Goal: Check status: Check status

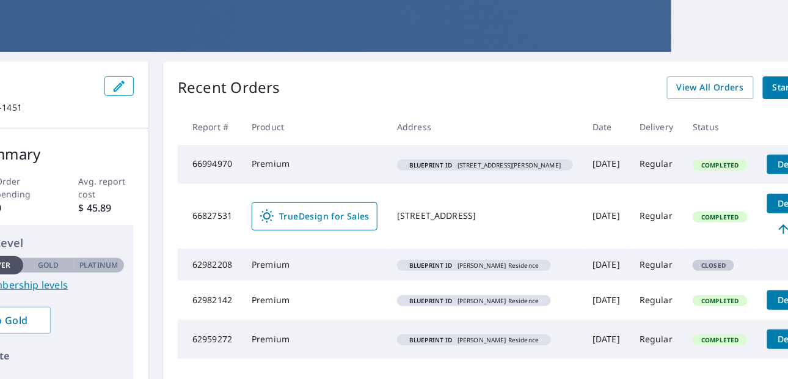
scroll to position [61, 168]
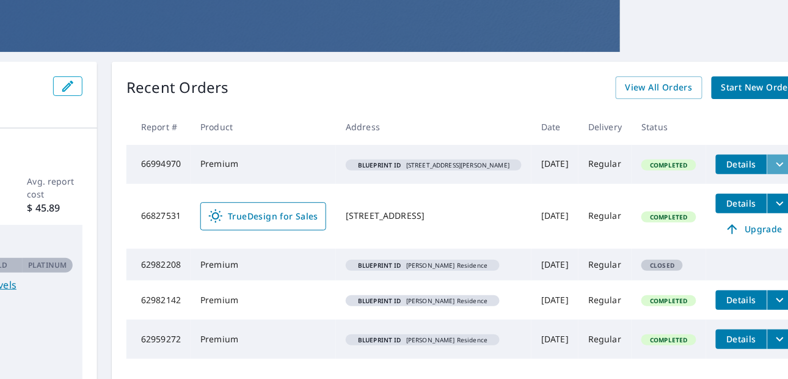
click at [773, 168] on icon "filesDropdownBtn-66994970" at bounding box center [780, 164] width 15 height 15
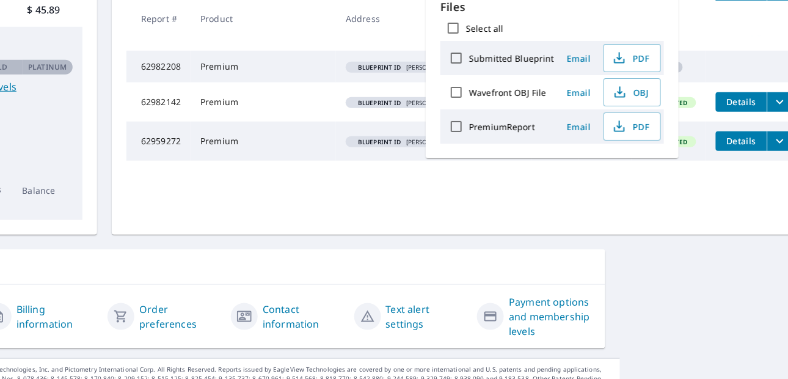
scroll to position [233, 168]
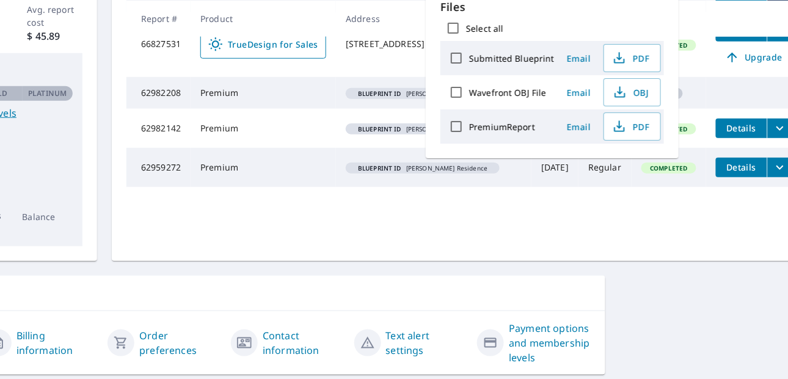
click at [340, 148] on td "Blueprint ID [PERSON_NAME] Residence" at bounding box center [433, 128] width 195 height 39
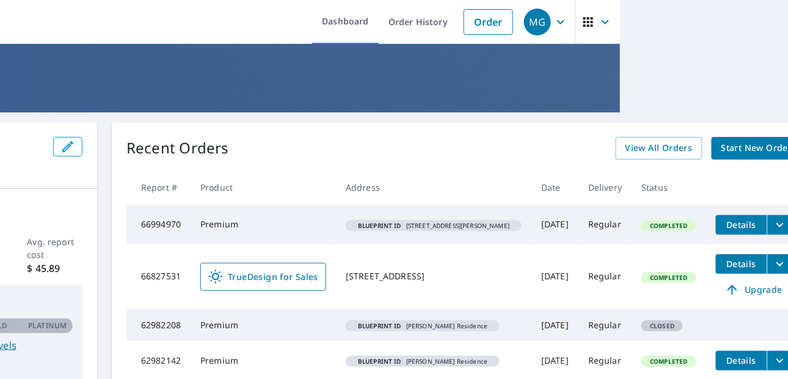
scroll to position [0, 168]
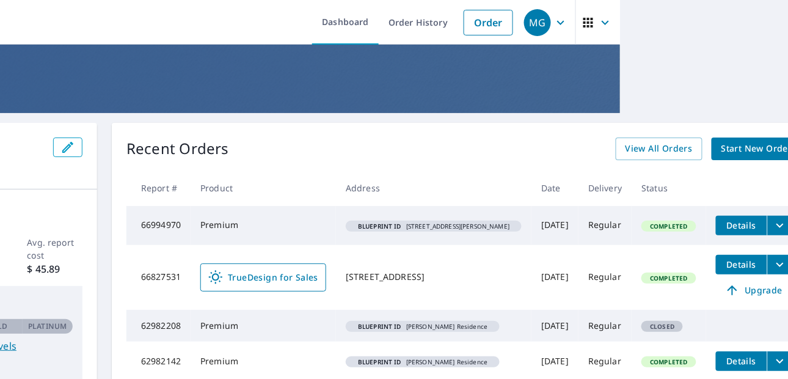
click at [409, 15] on link "Order History" at bounding box center [418, 22] width 79 height 45
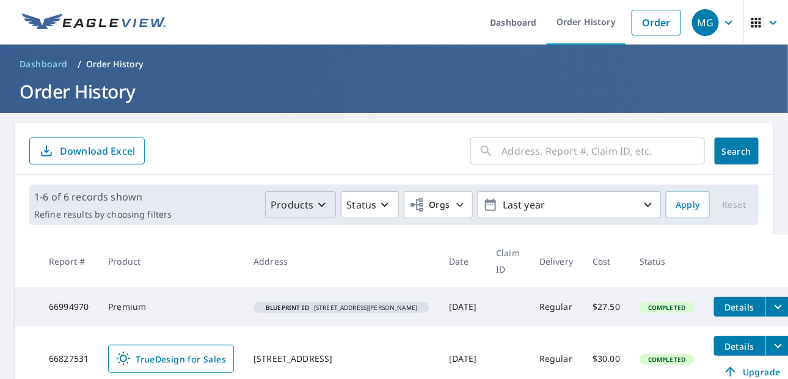
click at [303, 209] on p "Products" at bounding box center [292, 204] width 43 height 15
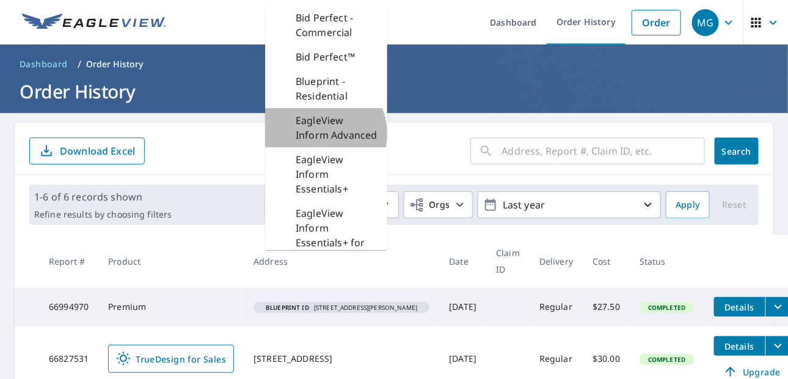
click at [318, 133] on p "EagleView Inform Advanced" at bounding box center [337, 127] width 82 height 29
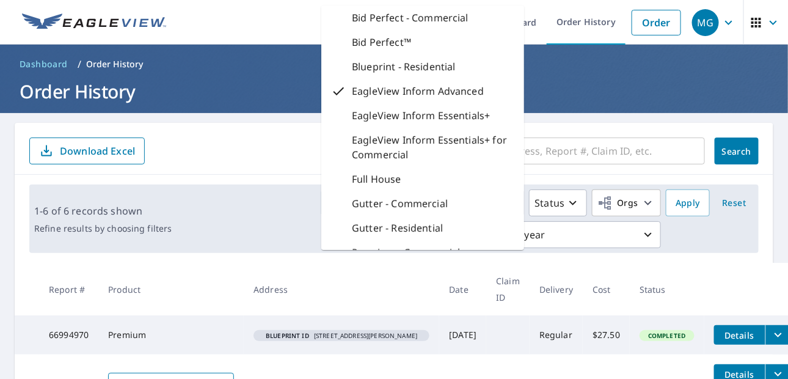
click at [299, 144] on form "​ Search Download Excel" at bounding box center [393, 150] width 729 height 27
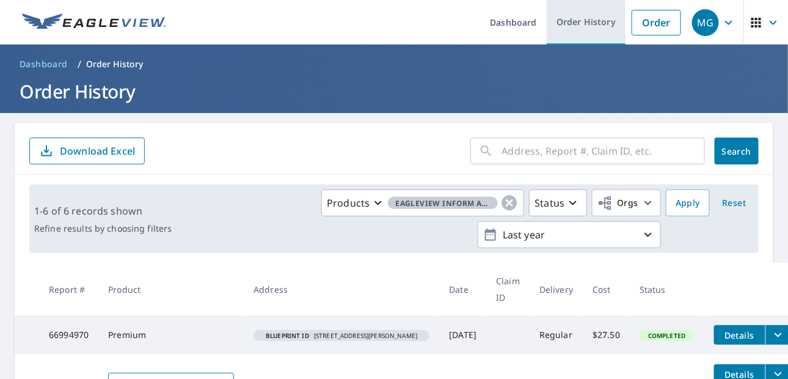
click at [585, 18] on link "Order History" at bounding box center [586, 22] width 79 height 45
click at [572, 25] on link "Order History" at bounding box center [586, 22] width 79 height 45
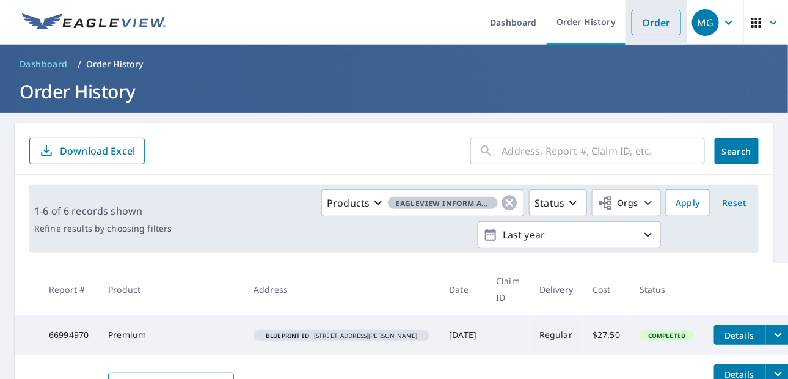
click at [649, 24] on link "Order" at bounding box center [656, 23] width 49 height 26
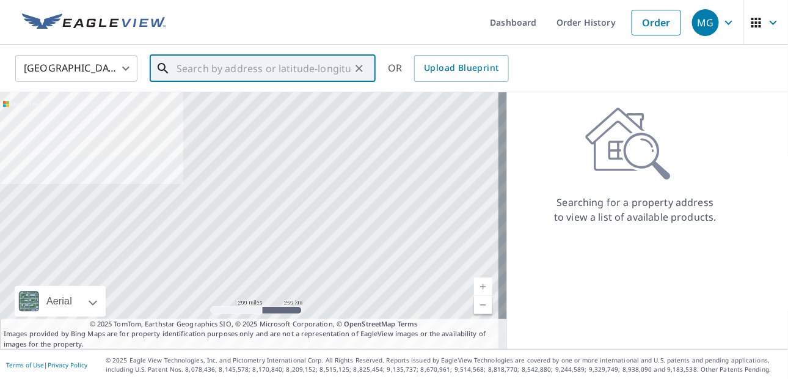
click at [192, 71] on input "text" at bounding box center [264, 68] width 174 height 34
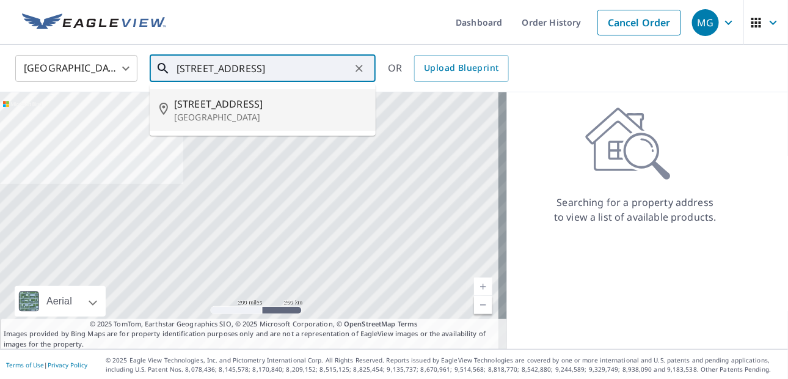
click at [214, 114] on p "[GEOGRAPHIC_DATA]" at bounding box center [270, 117] width 192 height 12
type input "[STREET_ADDRESS]"
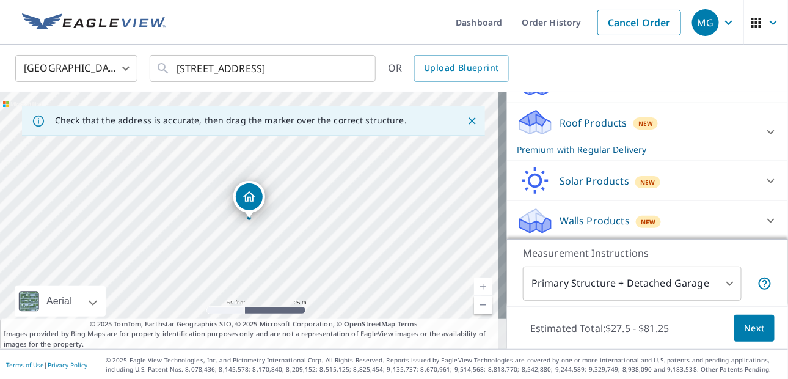
scroll to position [1, 0]
click at [690, 275] on body "MG MG Dashboard Order History Cancel Order MG [GEOGRAPHIC_DATA] [GEOGRAPHIC_DAT…" at bounding box center [394, 189] width 788 height 379
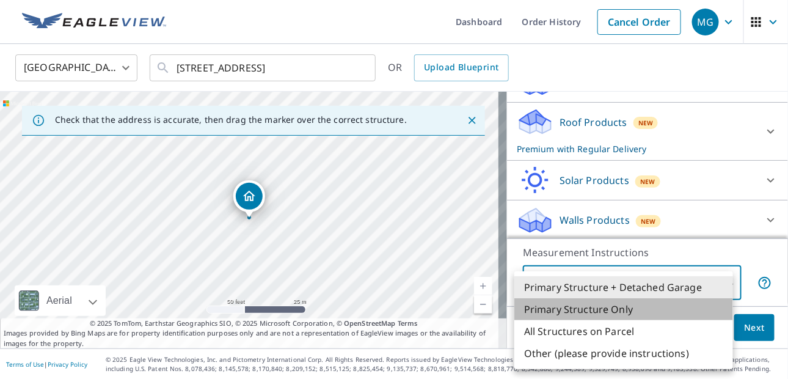
click at [600, 310] on li "Primary Structure Only" at bounding box center [623, 309] width 219 height 22
type input "2"
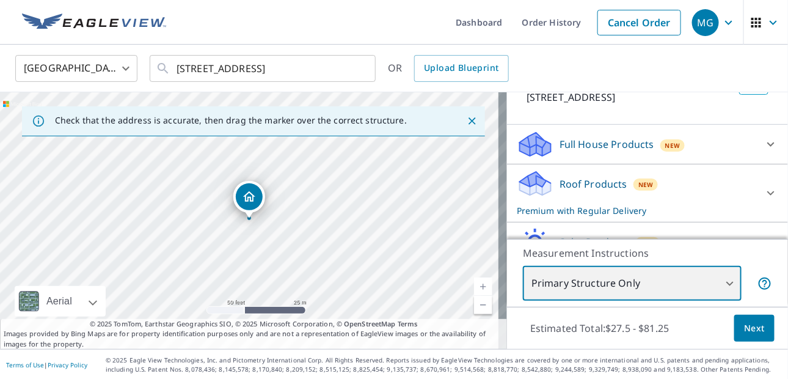
scroll to position [95, 0]
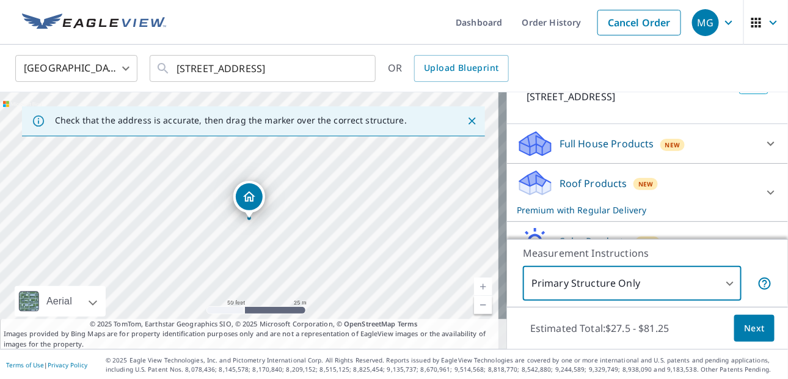
click at [764, 145] on icon at bounding box center [771, 143] width 15 height 15
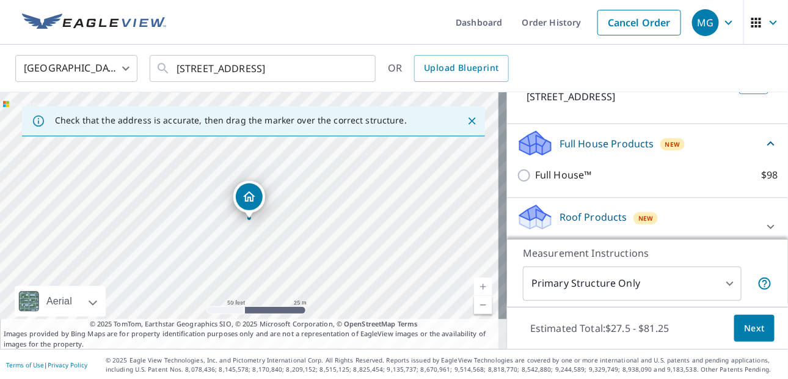
click at [738, 107] on div "BUILDING ID [STREET_ADDRESS]" at bounding box center [648, 89] width 252 height 39
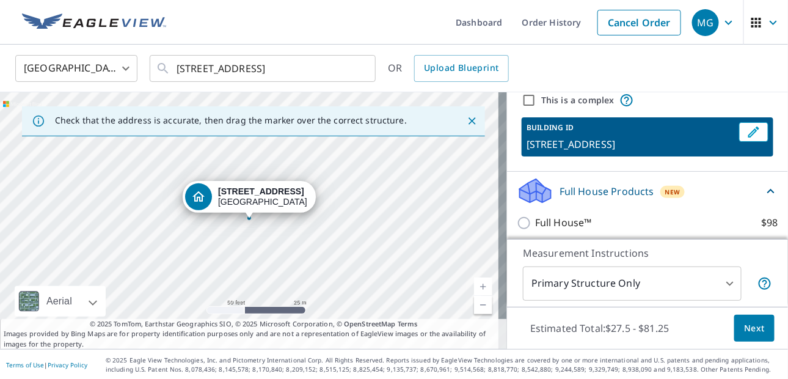
scroll to position [189, 0]
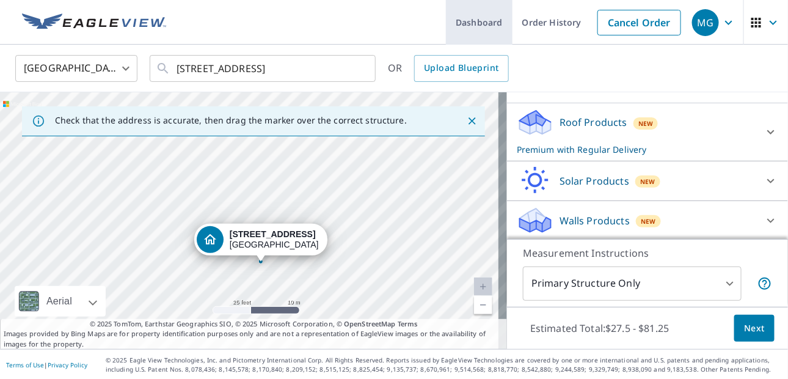
click at [483, 28] on link "Dashboard" at bounding box center [479, 22] width 67 height 45
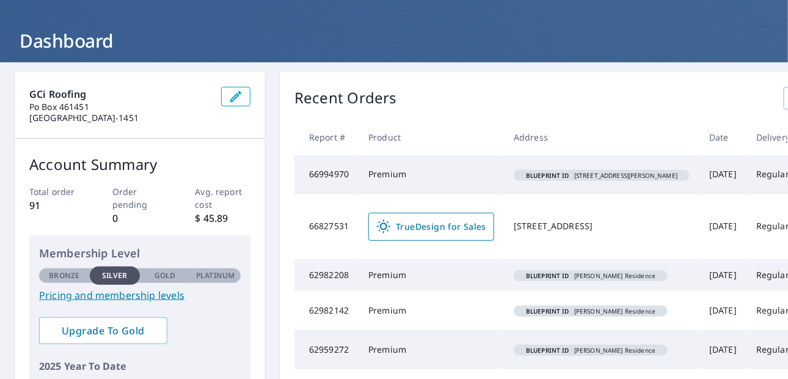
scroll to position [122, 0]
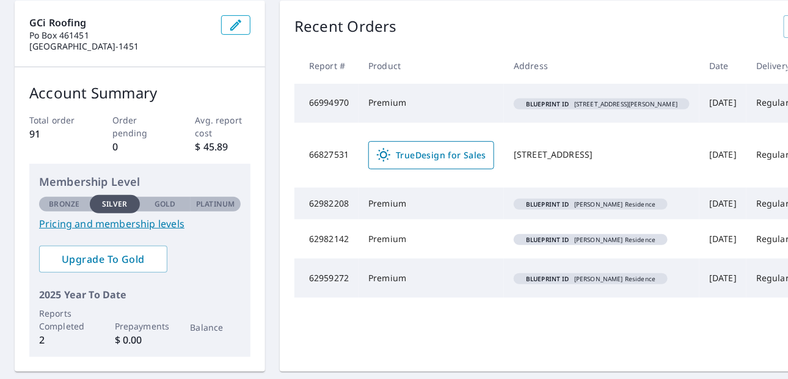
click at [34, 133] on p "91" at bounding box center [57, 133] width 56 height 15
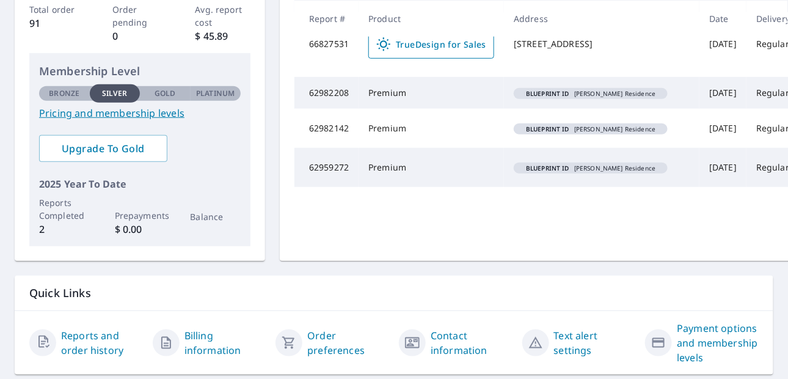
click at [101, 297] on div "Quick Links" at bounding box center [394, 292] width 759 height 35
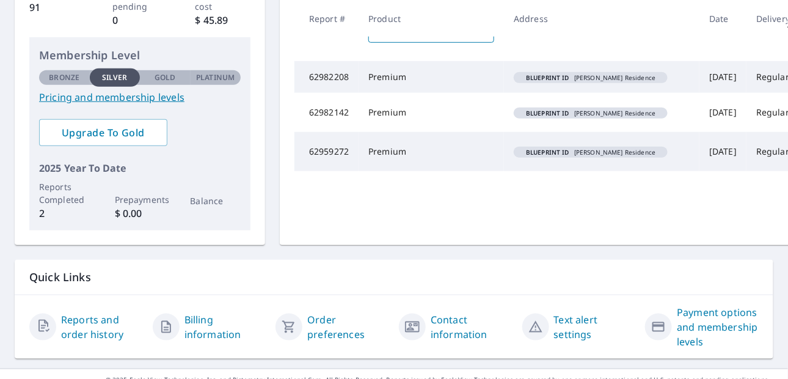
scroll to position [294, 0]
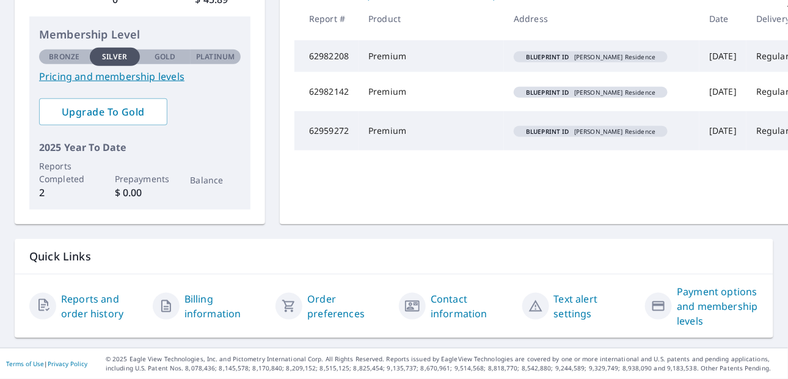
click at [73, 298] on link "Reports and order history" at bounding box center [102, 305] width 82 height 29
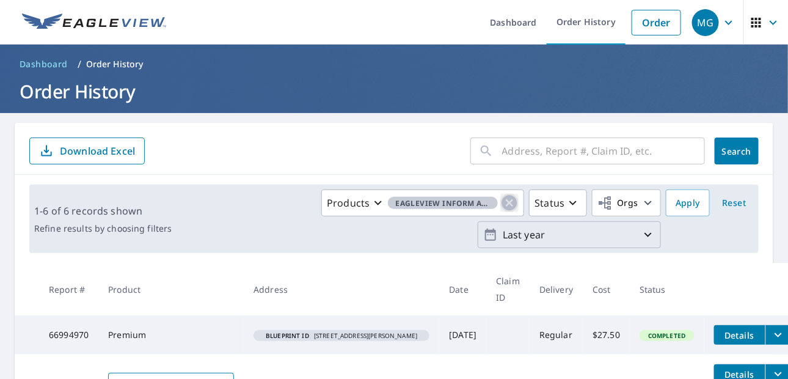
click at [506, 199] on icon "button" at bounding box center [509, 203] width 18 height 18
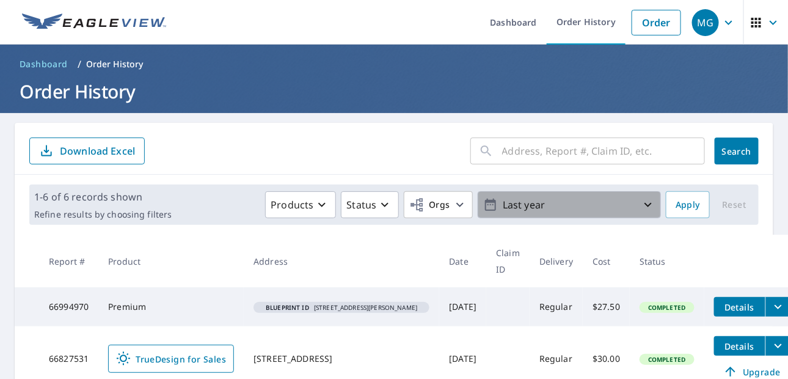
click at [584, 201] on p "Last year" at bounding box center [569, 204] width 143 height 21
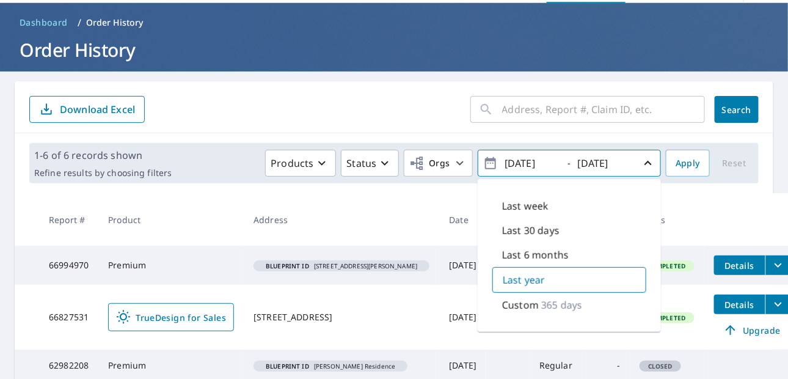
scroll to position [61, 0]
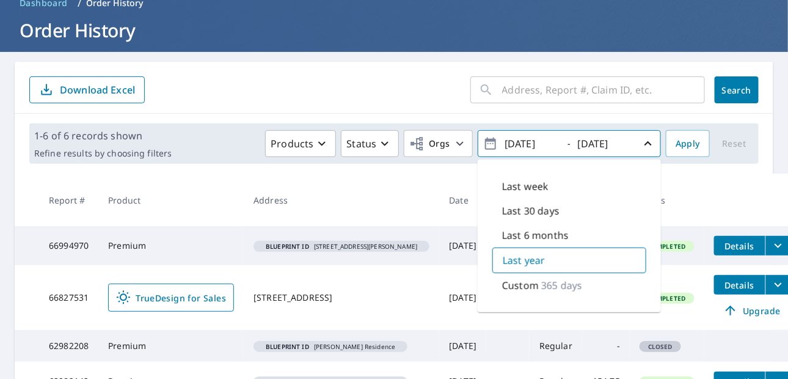
click at [544, 285] on p "365 days" at bounding box center [561, 285] width 41 height 15
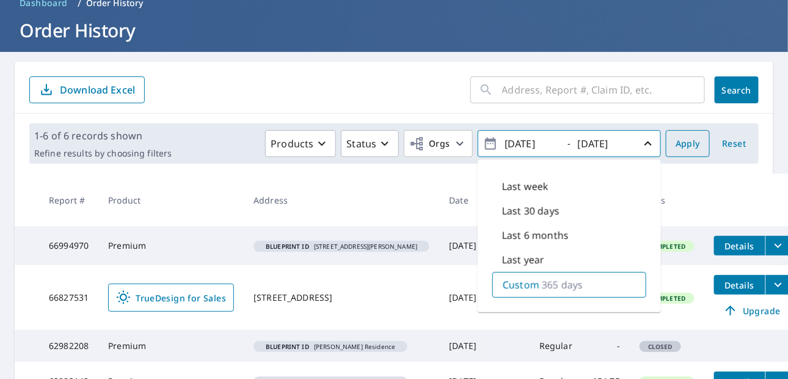
click at [694, 145] on button "Apply" at bounding box center [688, 143] width 44 height 27
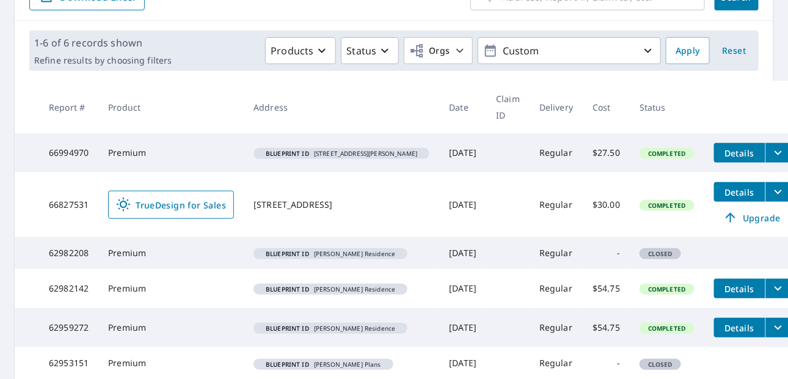
scroll to position [233, 0]
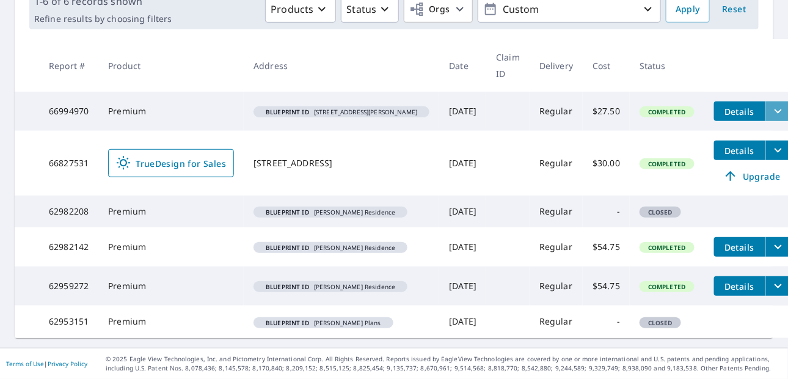
click at [771, 104] on icon "filesDropdownBtn-66994970" at bounding box center [778, 111] width 15 height 15
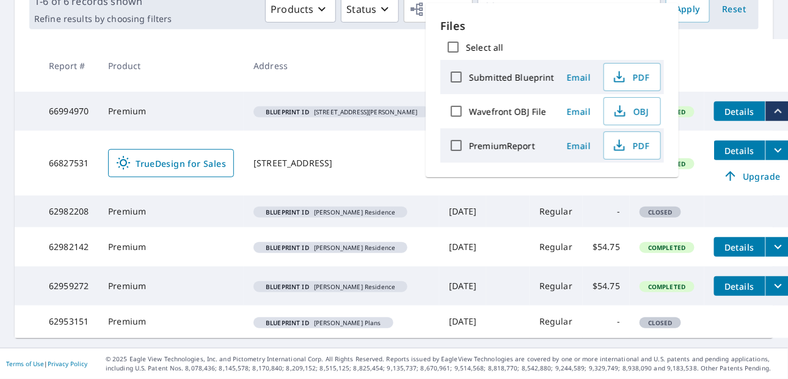
click at [461, 76] on input "Submitted Blueprint" at bounding box center [456, 77] width 26 height 26
checkbox input "true"
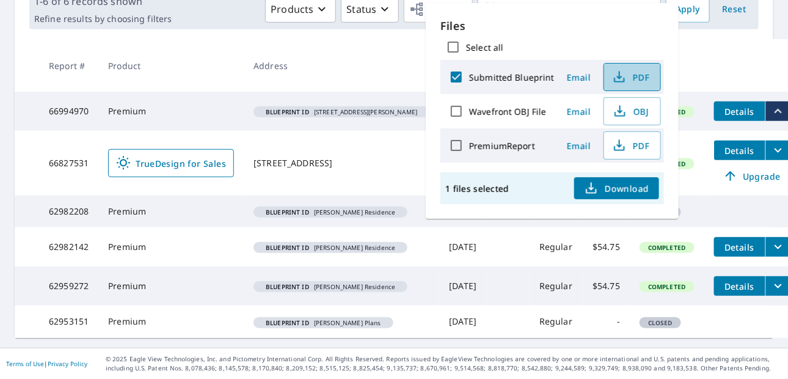
click at [619, 78] on icon "button" at bounding box center [619, 77] width 15 height 15
click at [590, 190] on icon "button" at bounding box center [591, 188] width 15 height 15
click at [373, 39] on th "Address" at bounding box center [341, 65] width 195 height 53
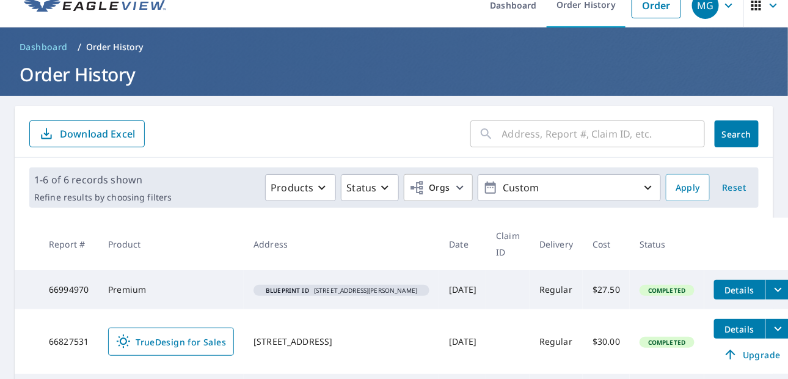
scroll to position [0, 0]
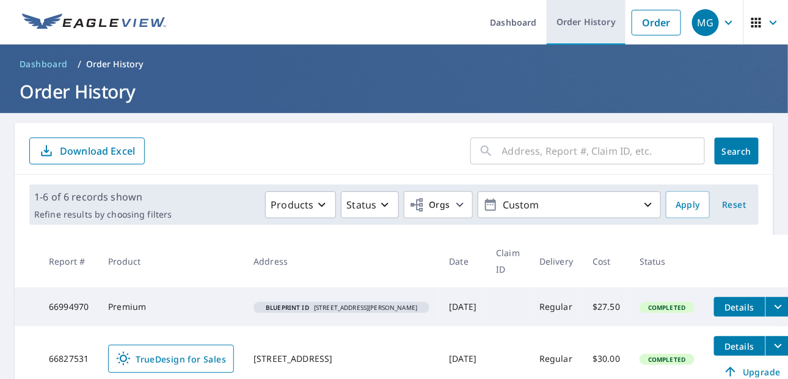
click at [589, 24] on link "Order History" at bounding box center [586, 22] width 79 height 45
click at [563, 18] on link "Order History" at bounding box center [586, 22] width 79 height 45
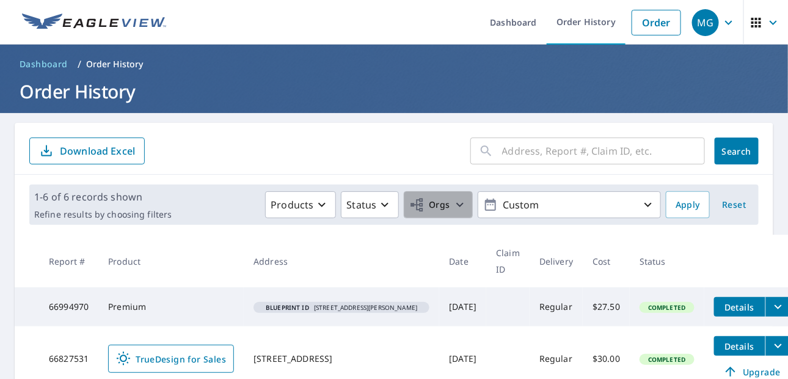
click at [453, 206] on icon "button" at bounding box center [460, 204] width 15 height 15
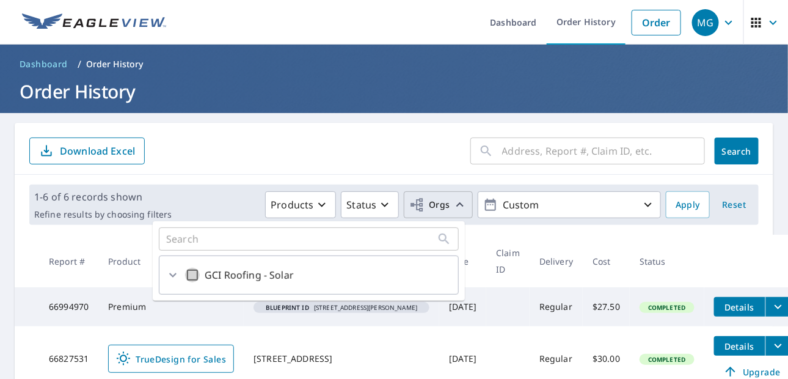
click at [194, 275] on input "GCI Roofing - Solar" at bounding box center [192, 275] width 15 height 15
checkbox input "true"
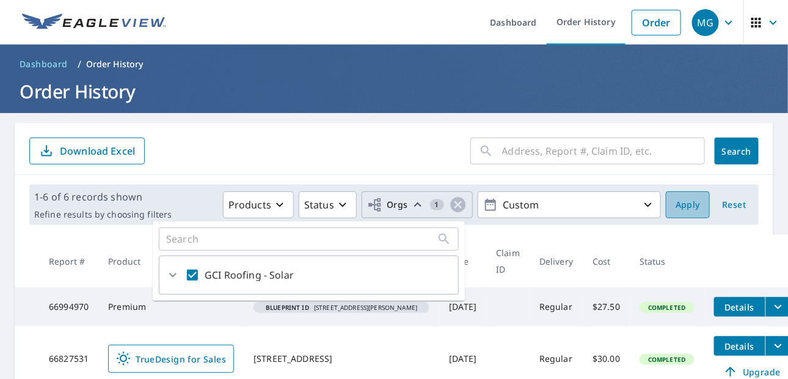
click at [676, 201] on span "Apply" at bounding box center [688, 204] width 24 height 15
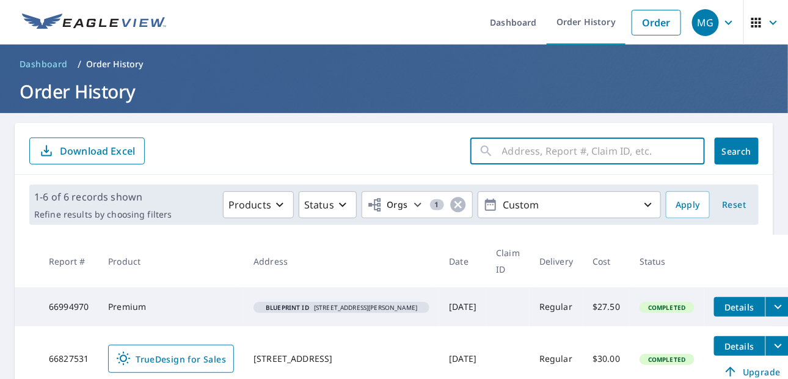
click at [583, 151] on input "text" at bounding box center [603, 151] width 203 height 34
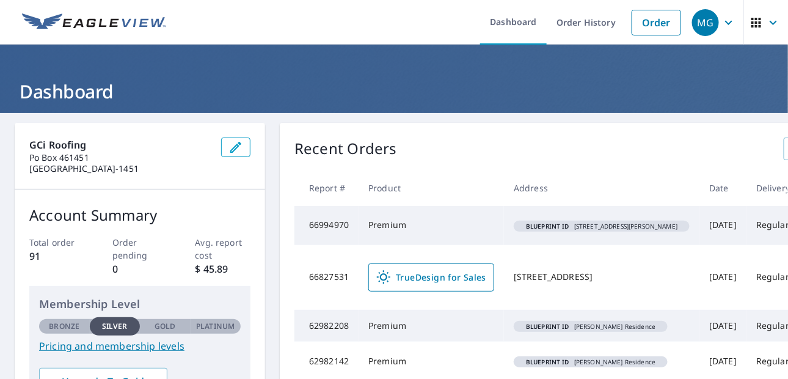
click at [766, 21] on icon "button" at bounding box center [773, 22] width 15 height 15
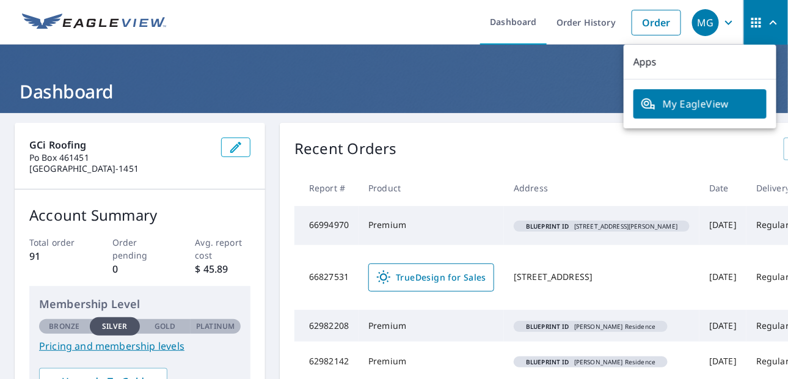
click at [560, 58] on header "Dashboard" at bounding box center [394, 79] width 788 height 68
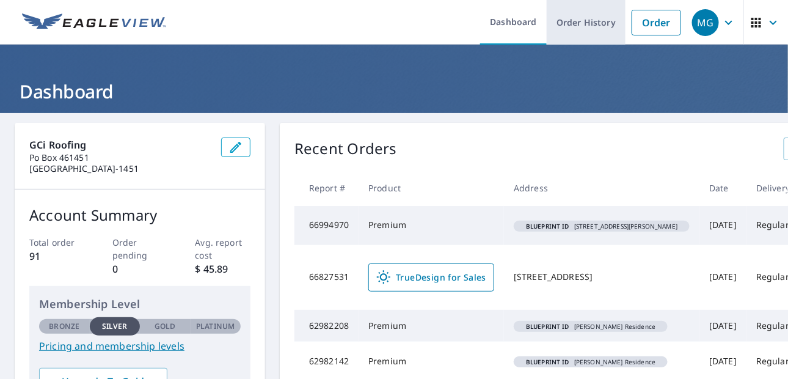
click at [592, 20] on link "Order History" at bounding box center [586, 22] width 79 height 45
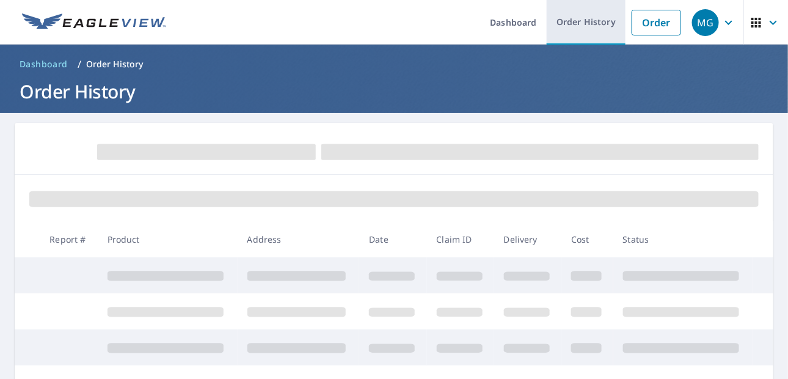
click at [581, 21] on link "Order History" at bounding box center [586, 22] width 79 height 45
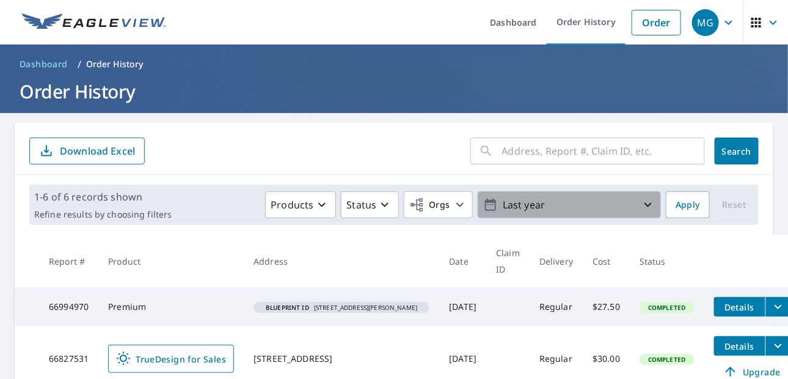
click at [522, 205] on p "Last year" at bounding box center [569, 204] width 143 height 21
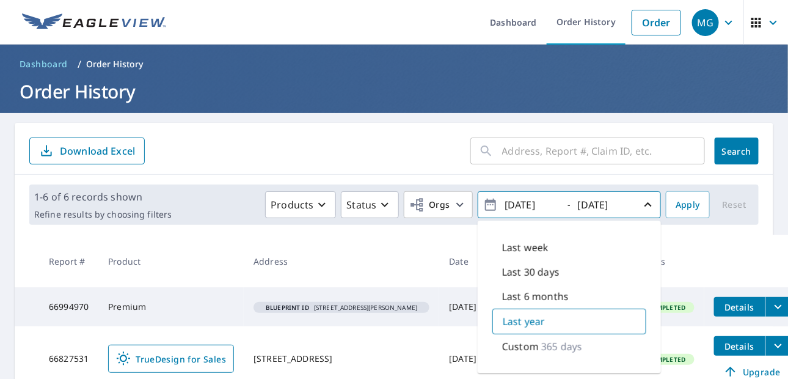
click at [525, 206] on input "[DATE]" at bounding box center [531, 205] width 60 height 20
click at [532, 203] on input "[DATE]" at bounding box center [531, 205] width 60 height 20
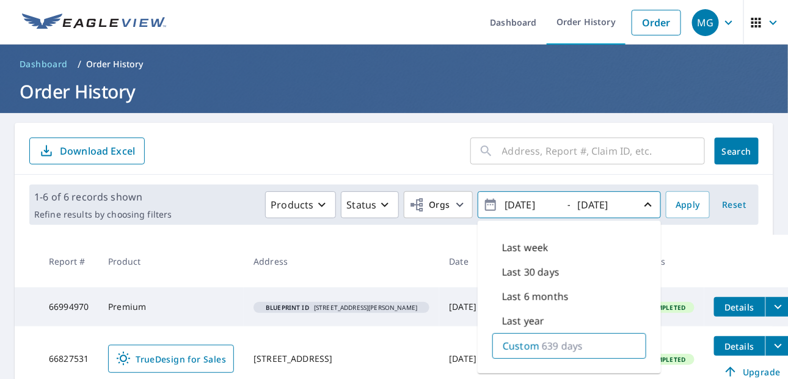
type input "2024/01/06"
click at [594, 203] on input "[DATE]" at bounding box center [604, 205] width 60 height 20
click at [590, 204] on input "[DATE]" at bounding box center [604, 205] width 60 height 20
click at [676, 203] on span "Apply" at bounding box center [688, 204] width 24 height 15
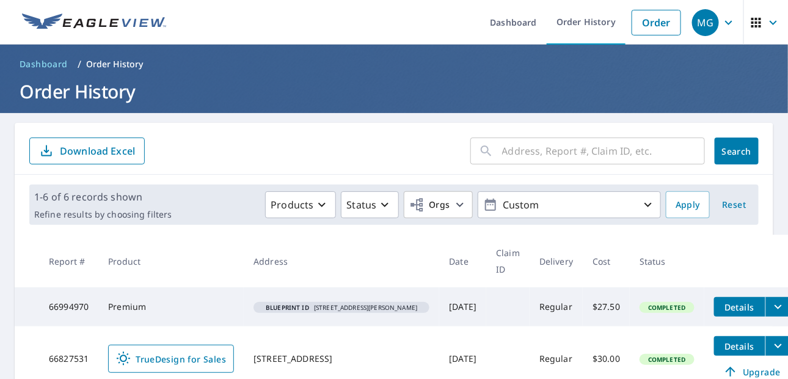
click at [721, 23] on icon "button" at bounding box center [728, 22] width 15 height 15
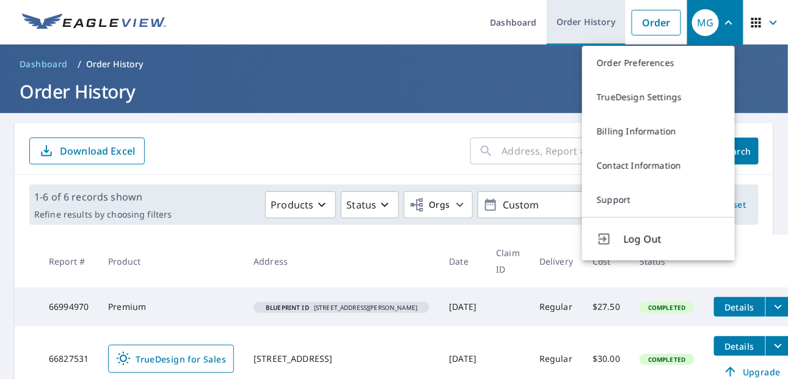
click at [586, 27] on link "Order History" at bounding box center [586, 22] width 79 height 45
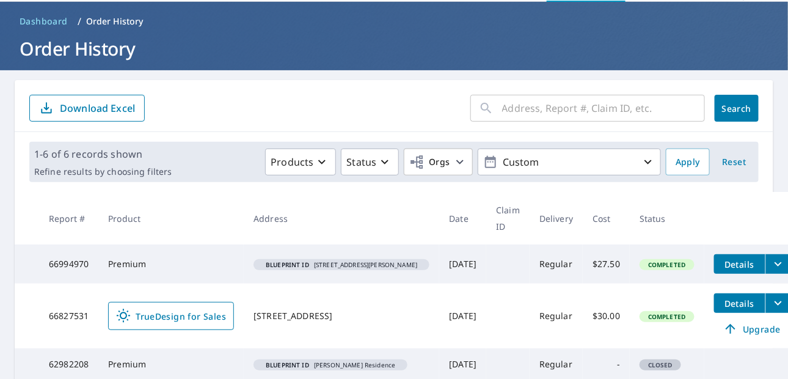
scroll to position [61, 0]
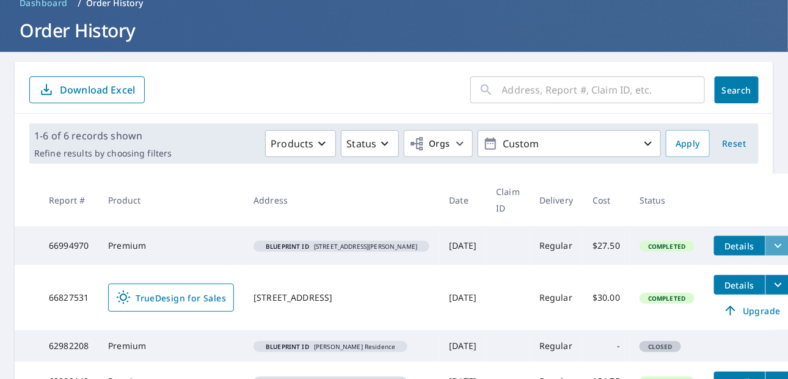
click at [771, 243] on icon "filesDropdownBtn-66994970" at bounding box center [778, 245] width 15 height 15
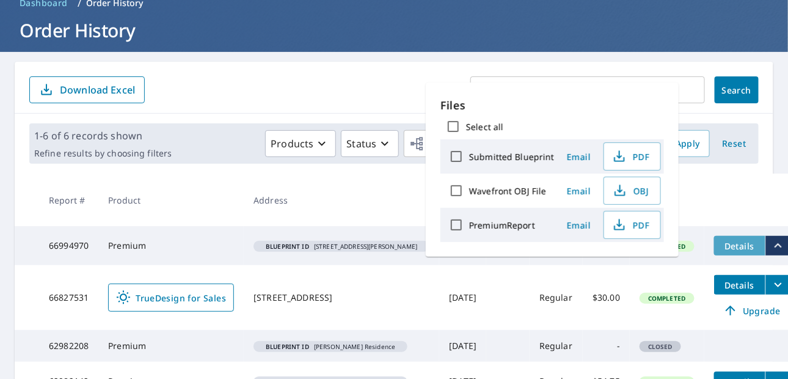
click at [721, 247] on span "Details" at bounding box center [739, 246] width 37 height 12
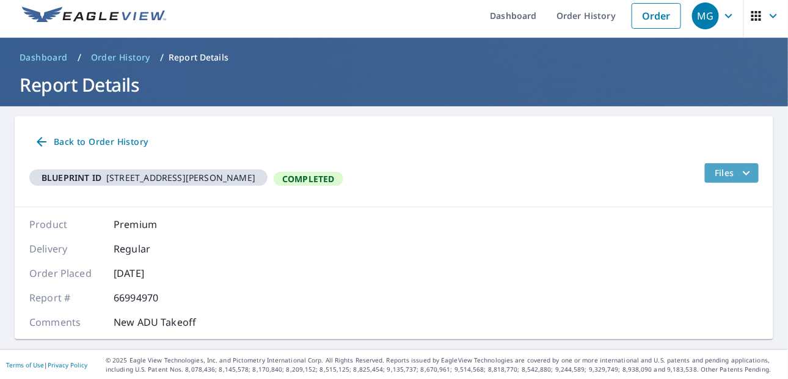
click at [742, 170] on icon "filesDropdownBtn-66994970" at bounding box center [746, 173] width 15 height 15
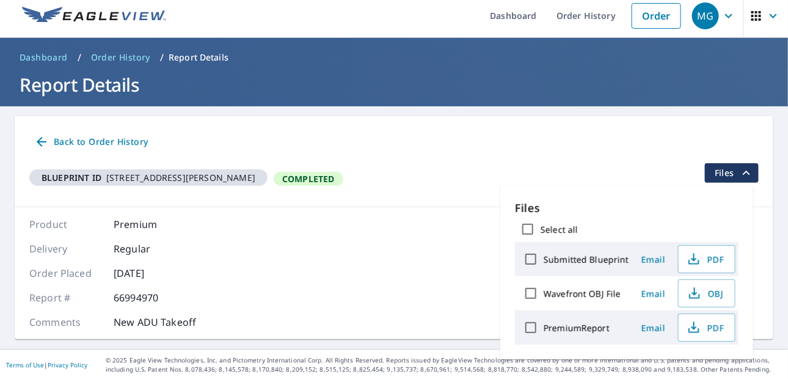
click at [404, 225] on div "Product Premium Delivery Regular Order Placed Aug 18, 2025 Report # 66994970 Co…" at bounding box center [394, 273] width 759 height 132
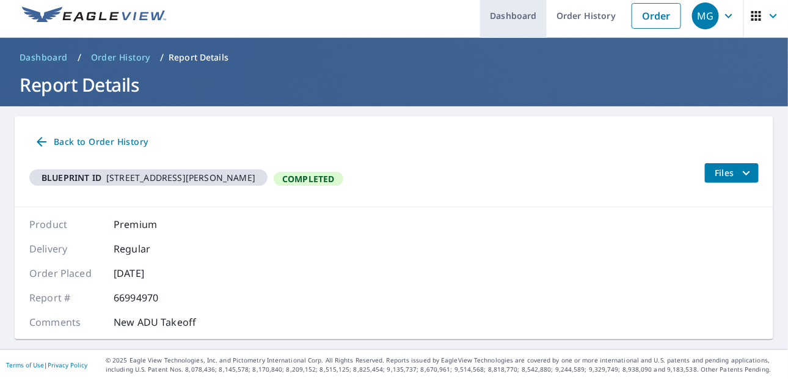
click at [490, 20] on link "Dashboard" at bounding box center [513, 15] width 67 height 45
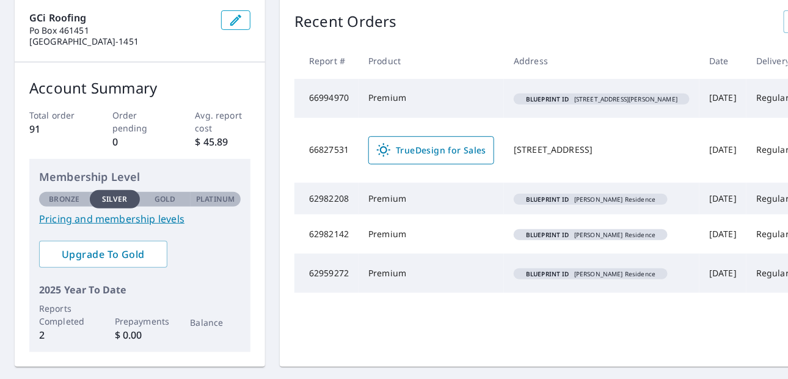
scroll to position [129, 0]
